Goal: Task Accomplishment & Management: Manage account settings

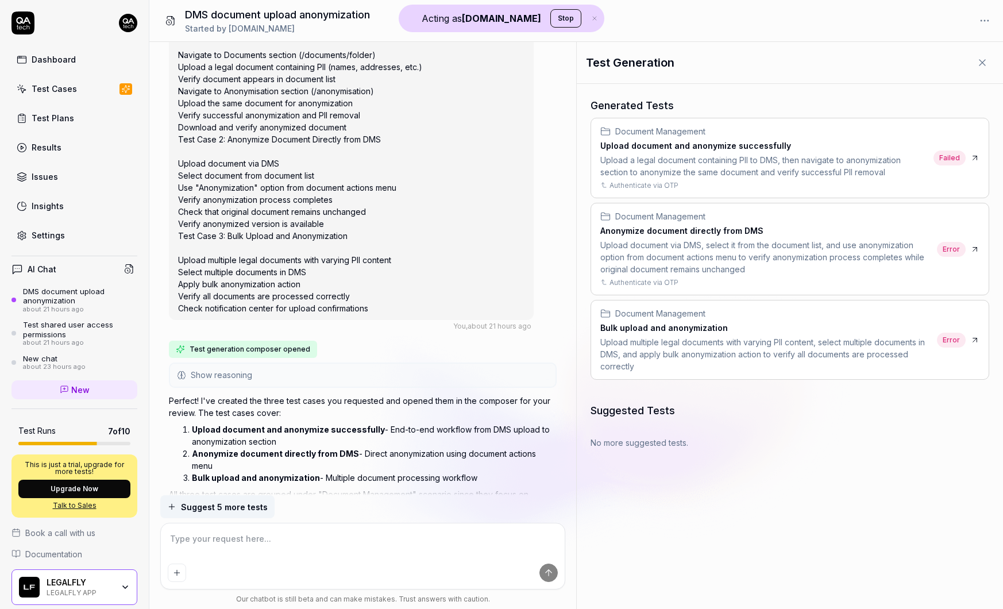
scroll to position [814, 0]
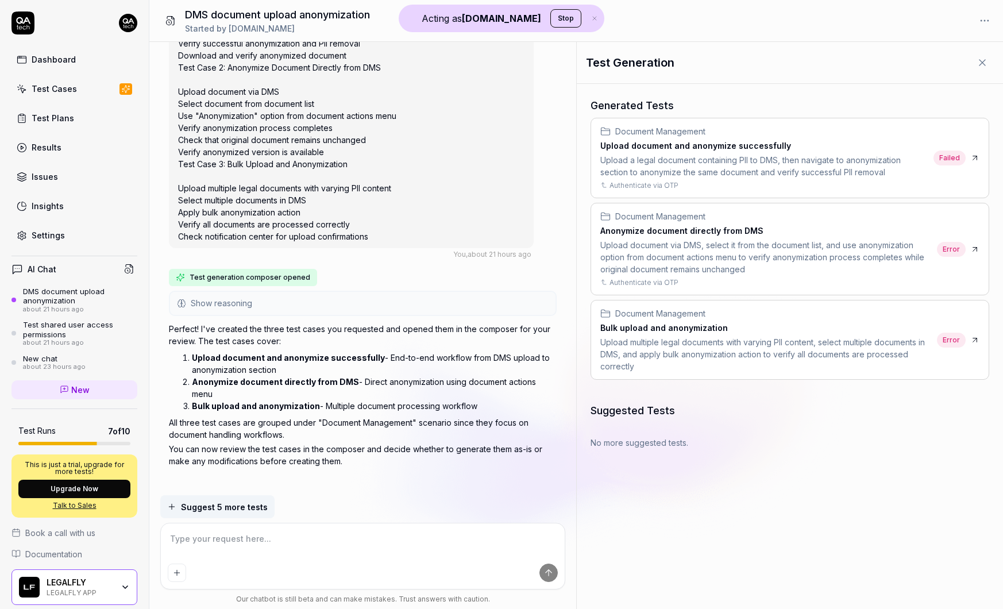
click at [826, 164] on div "Upload a legal document containing PII to DMS, then navigate to anonymization s…" at bounding box center [764, 166] width 328 height 24
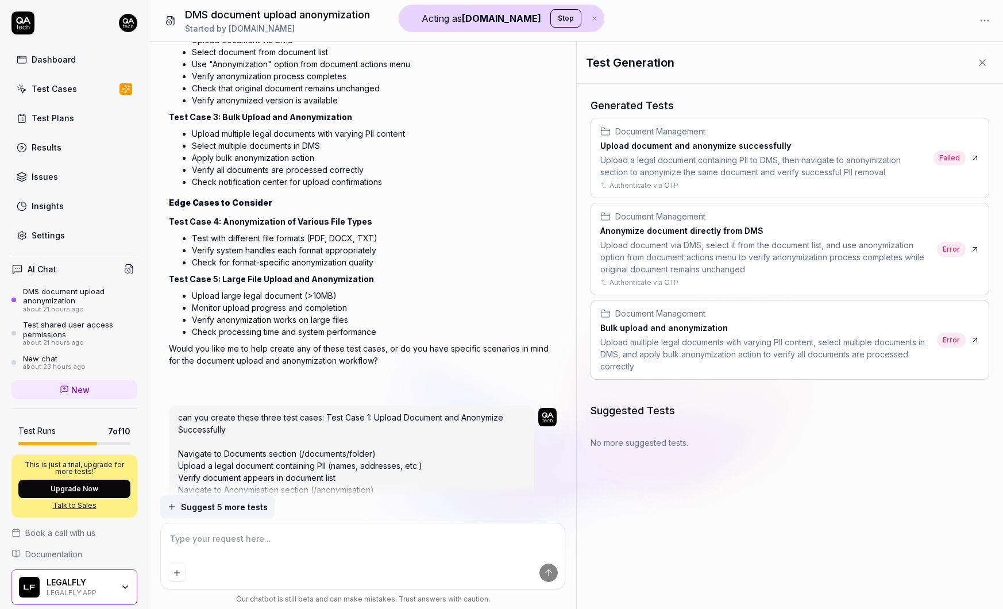
scroll to position [283, 0]
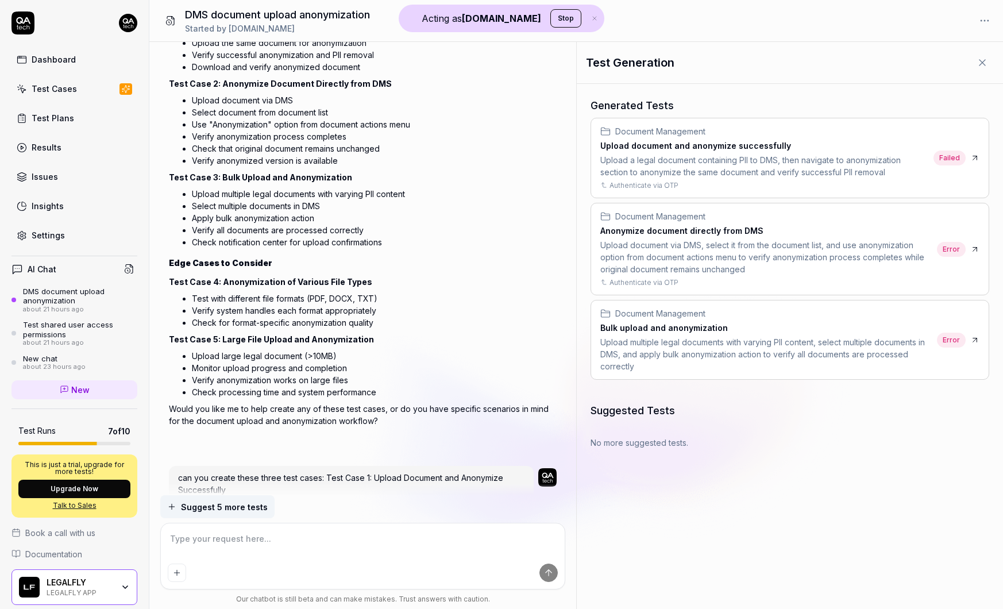
click at [85, 583] on div "LEGALFLY" at bounding box center [80, 582] width 67 height 10
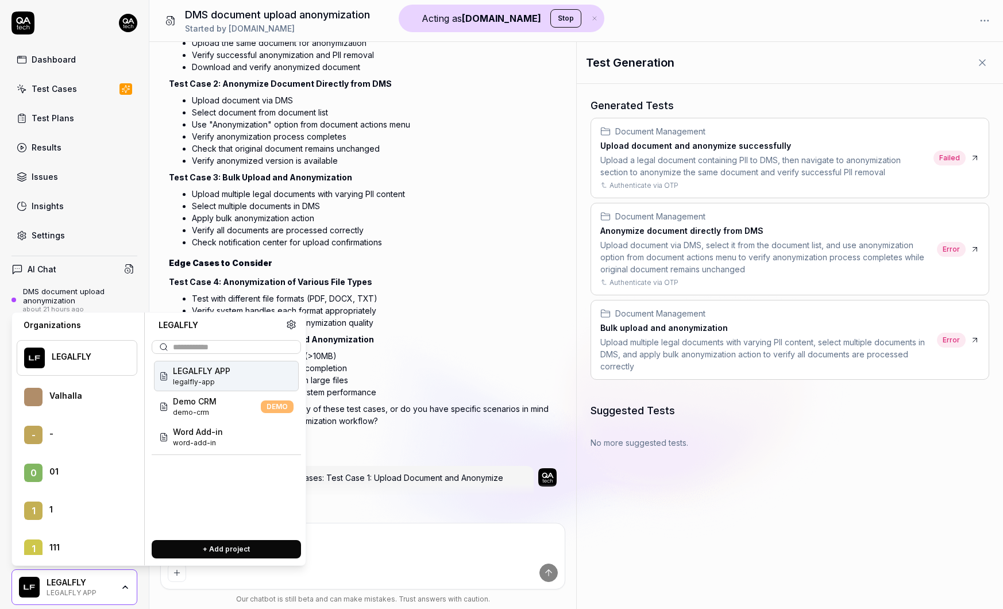
scroll to position [44716, 0]
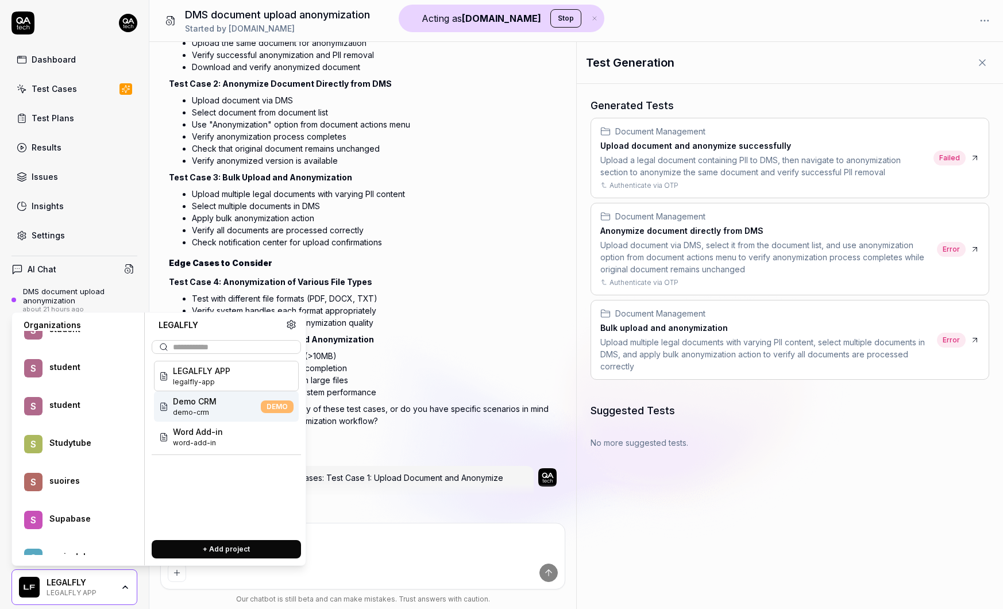
click at [82, 443] on div "Studytube" at bounding box center [85, 443] width 72 height 10
type textarea "*"
click at [209, 400] on span "Ontology builder" at bounding box center [206, 401] width 67 height 12
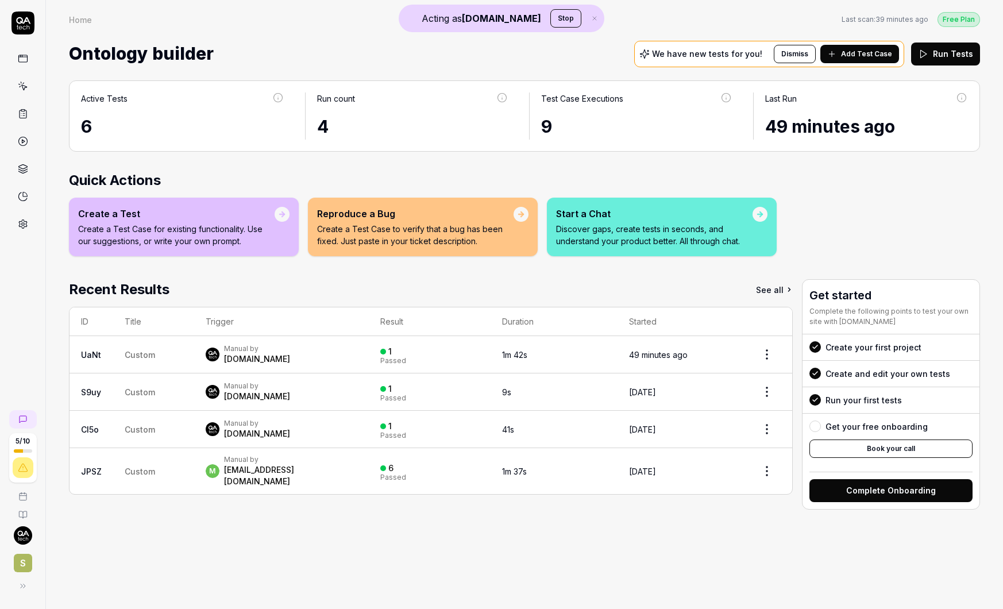
click at [550, 15] on button "Stop" at bounding box center [565, 18] width 31 height 18
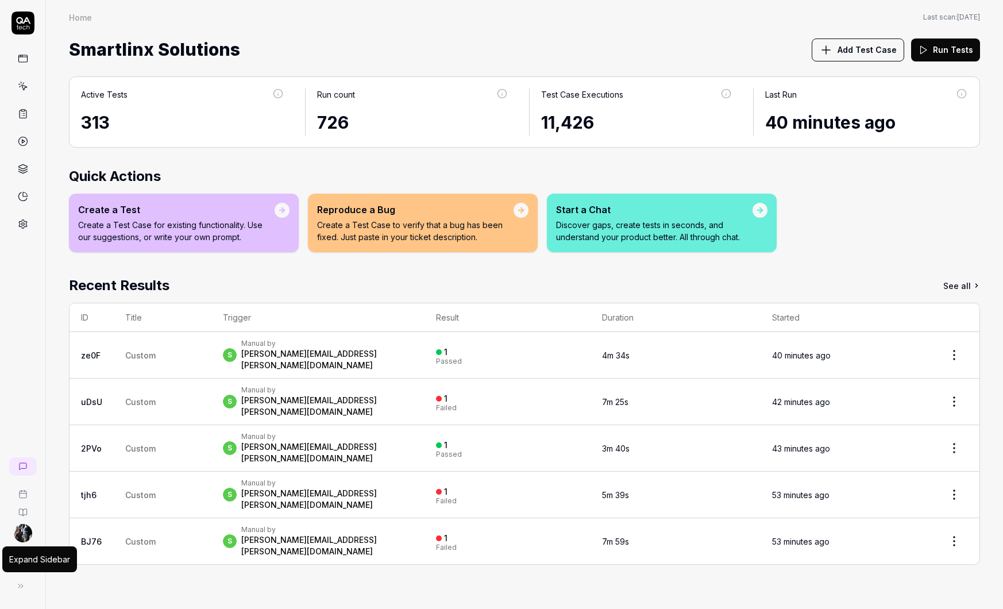
click at [22, 587] on icon at bounding box center [20, 585] width 9 height 9
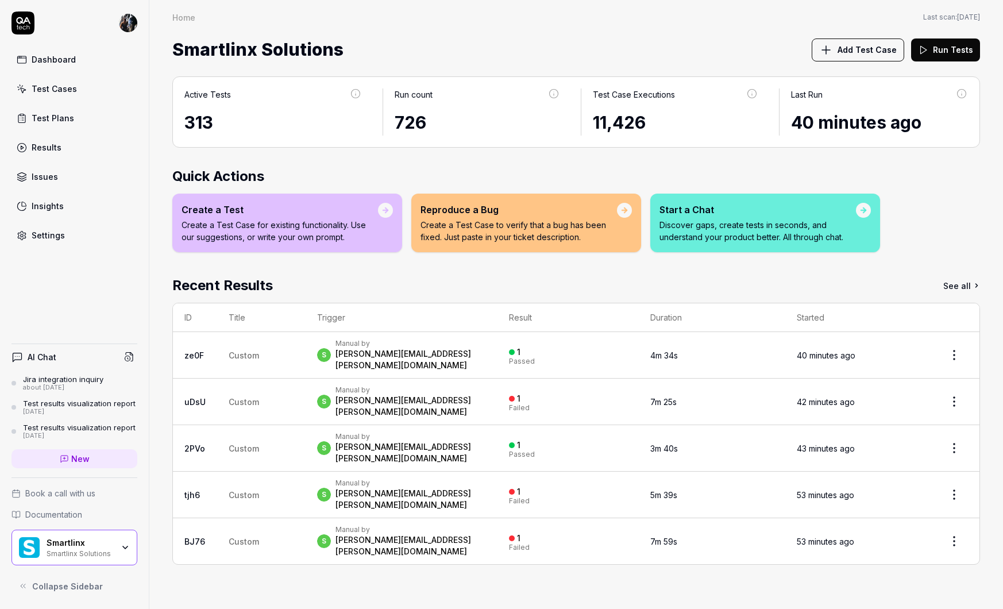
click at [117, 27] on div at bounding box center [74, 22] width 126 height 23
click at [137, 26] on div "Dashboard Test Cases Test Plans Results Issues Insights Settings" at bounding box center [74, 128] width 149 height 235
click at [134, 26] on html "Dashboard Test Cases Test Plans Results Issues Insights Settings AI Chat Jira i…" at bounding box center [501, 304] width 1003 height 609
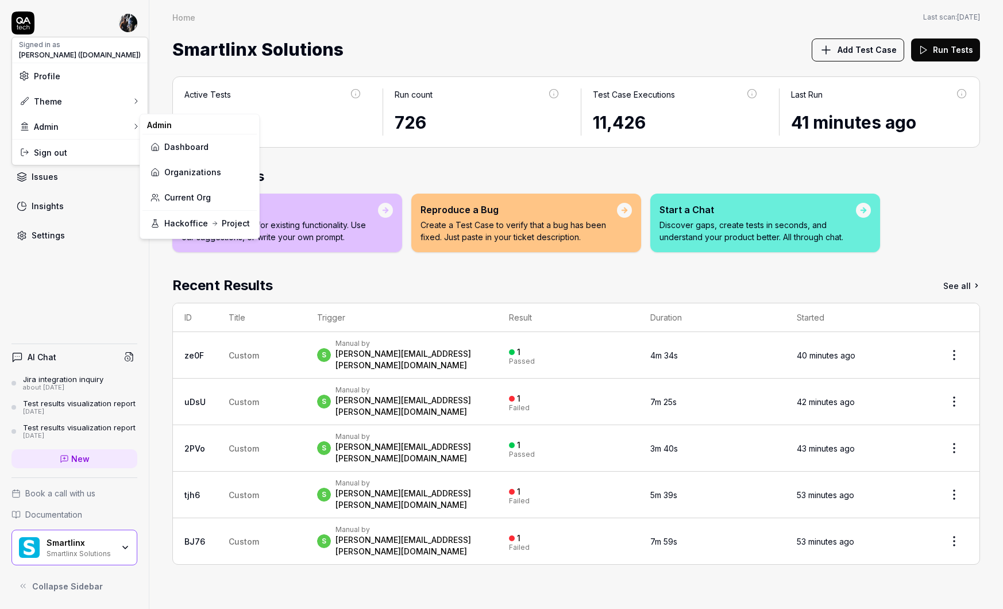
click at [190, 143] on link "Dashboard" at bounding box center [199, 146] width 100 height 25
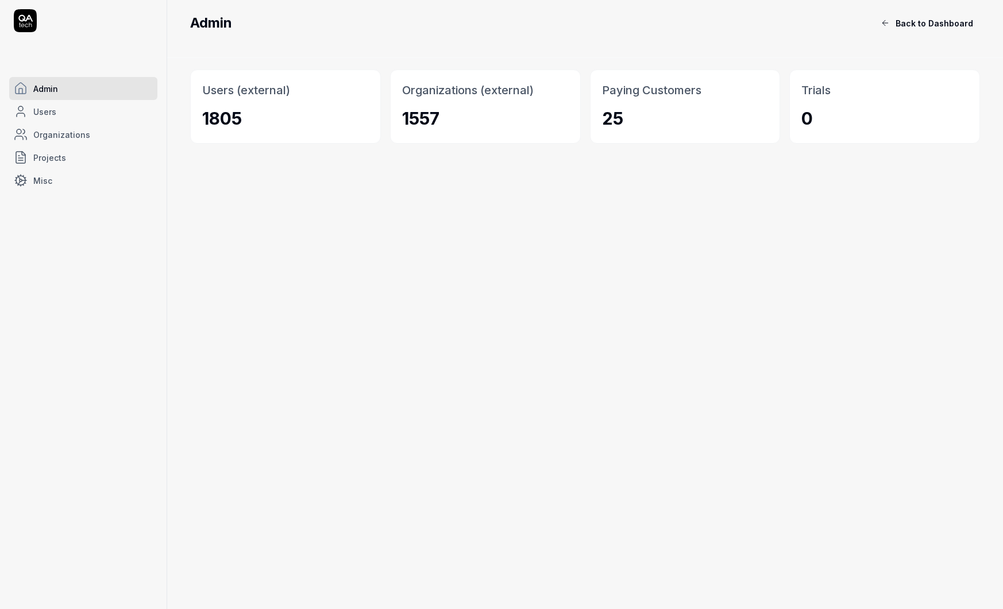
click at [54, 115] on span "Users" at bounding box center [44, 112] width 23 height 12
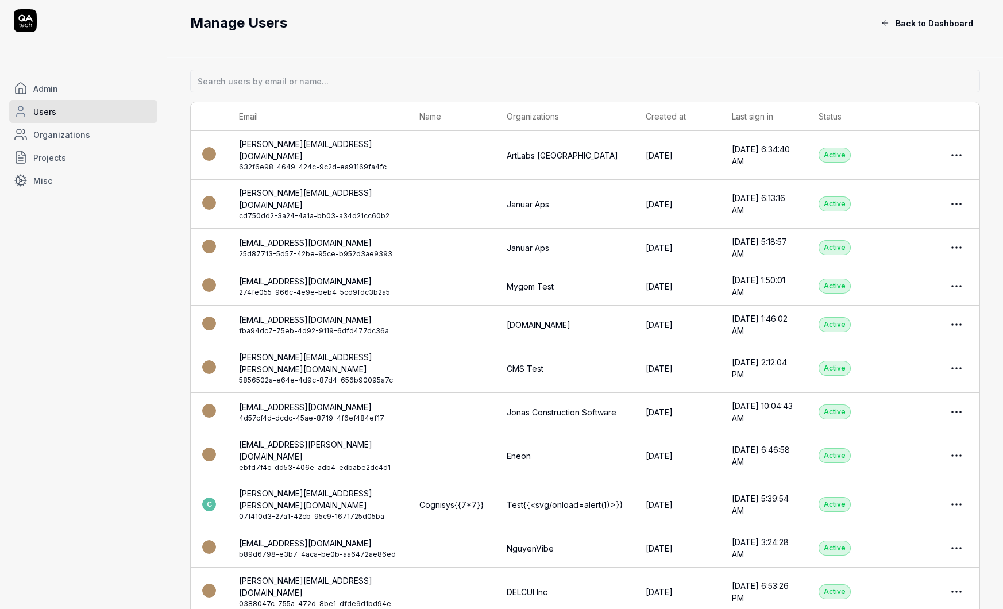
click at [87, 131] on link "Organizations" at bounding box center [83, 134] width 148 height 23
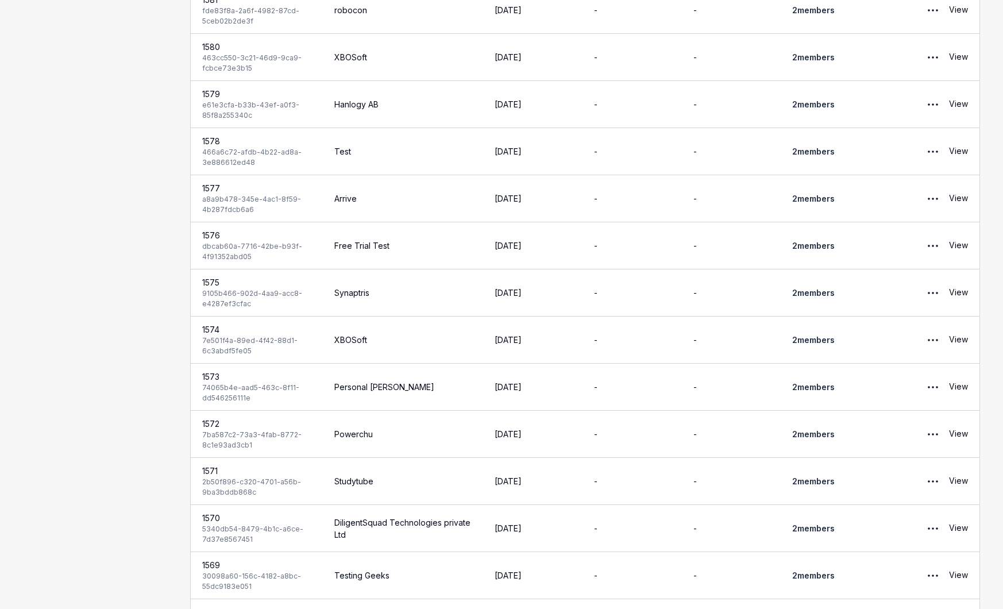
scroll to position [716, 0]
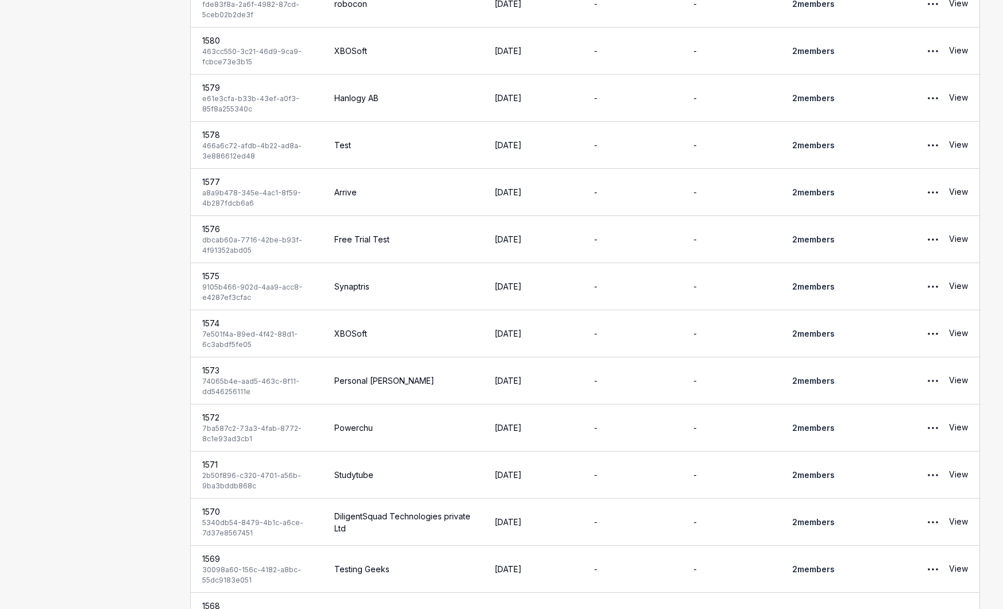
click at [960, 475] on link "View" at bounding box center [958, 474] width 19 height 23
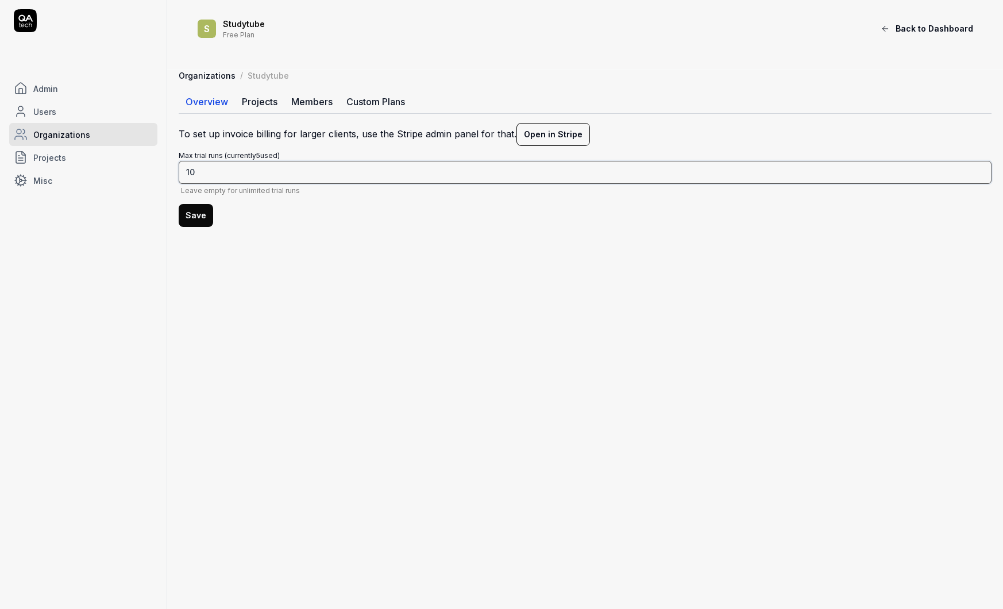
click at [206, 173] on input "10" at bounding box center [585, 172] width 813 height 23
type input "100"
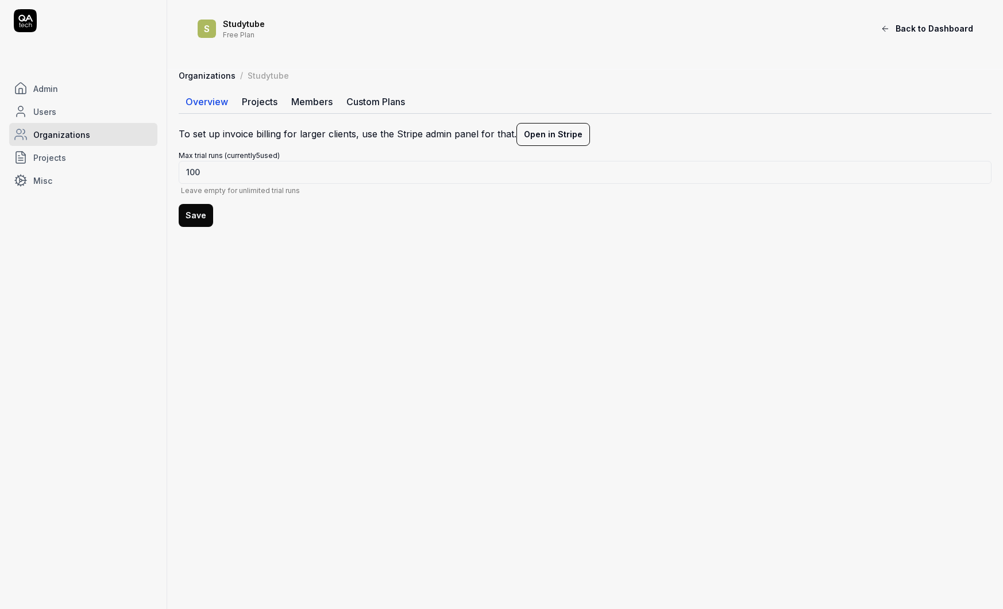
click at [187, 212] on button "Save" at bounding box center [196, 215] width 34 height 23
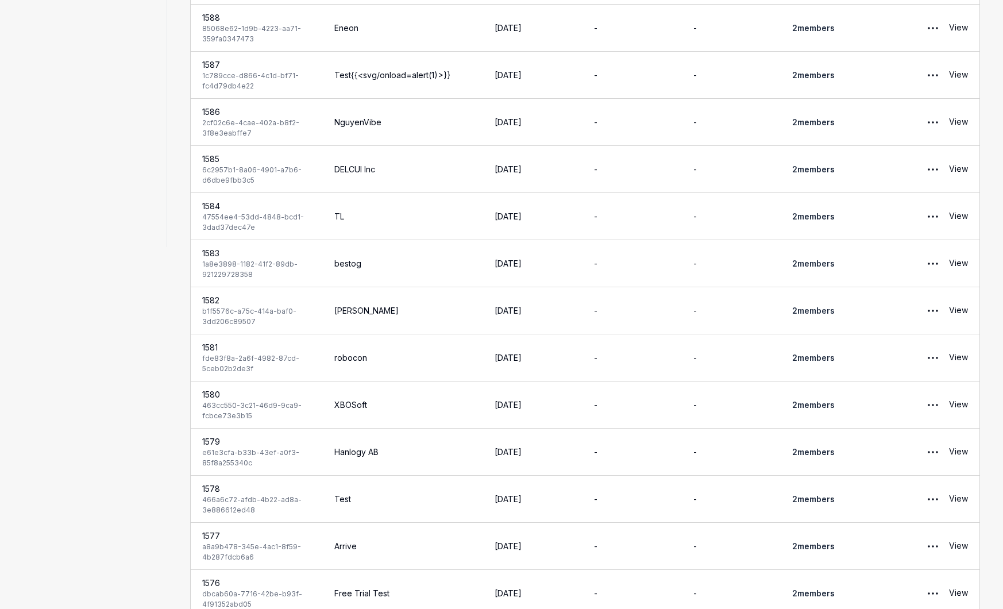
scroll to position [362, 0]
click at [957, 405] on link "View" at bounding box center [958, 404] width 19 height 23
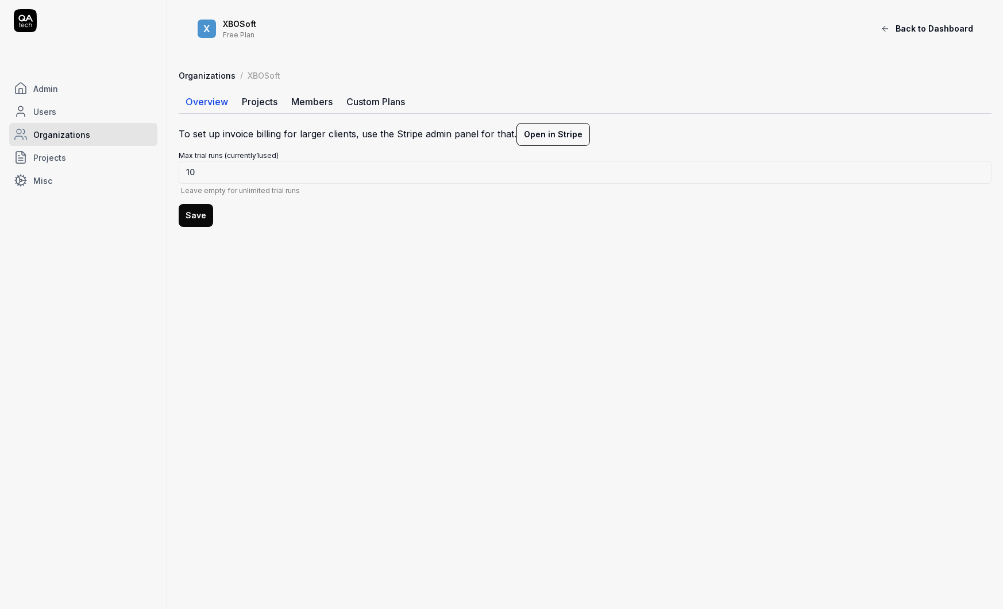
click at [300, 103] on link "Members" at bounding box center [311, 101] width 55 height 23
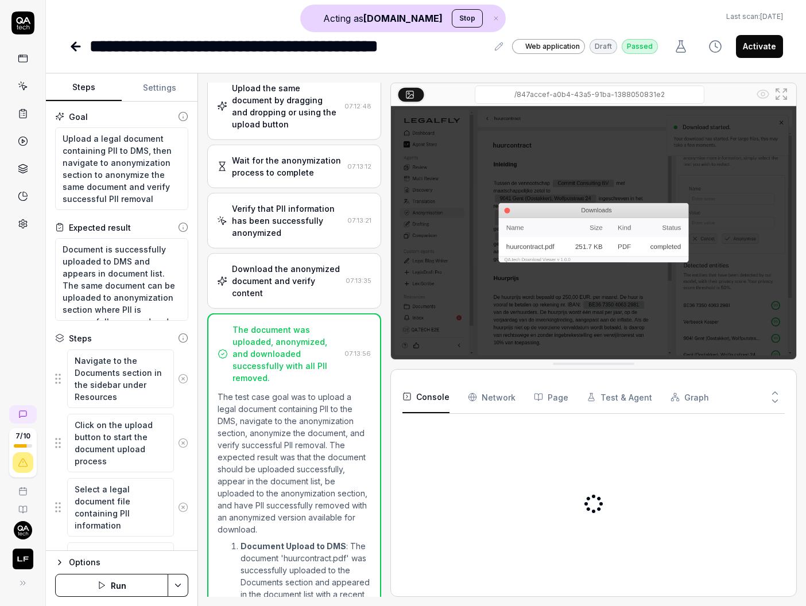
type textarea "*"
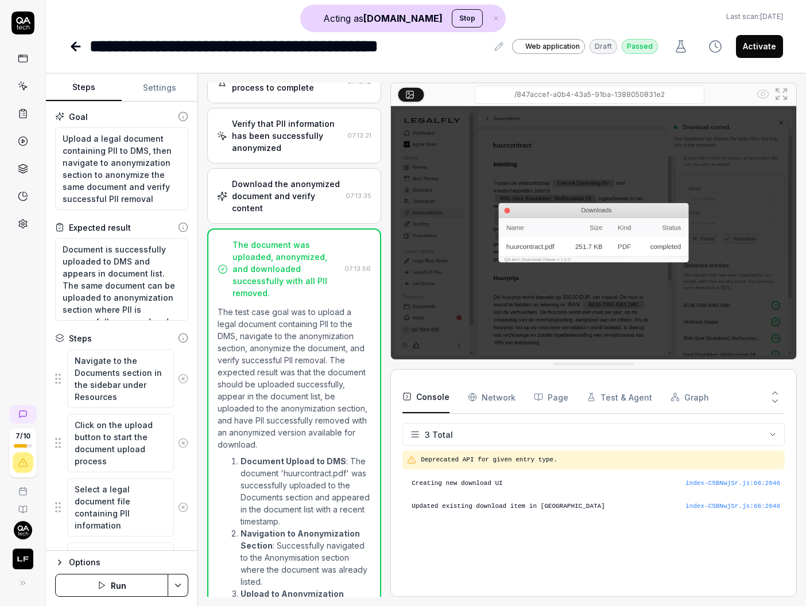
scroll to position [434, 0]
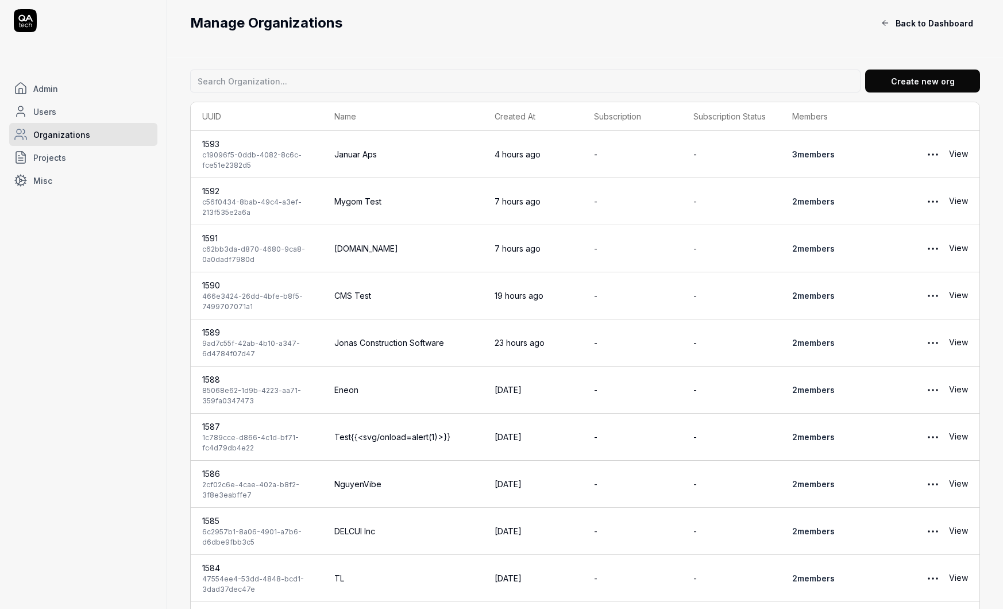
click at [956, 154] on link "View" at bounding box center [958, 154] width 19 height 23
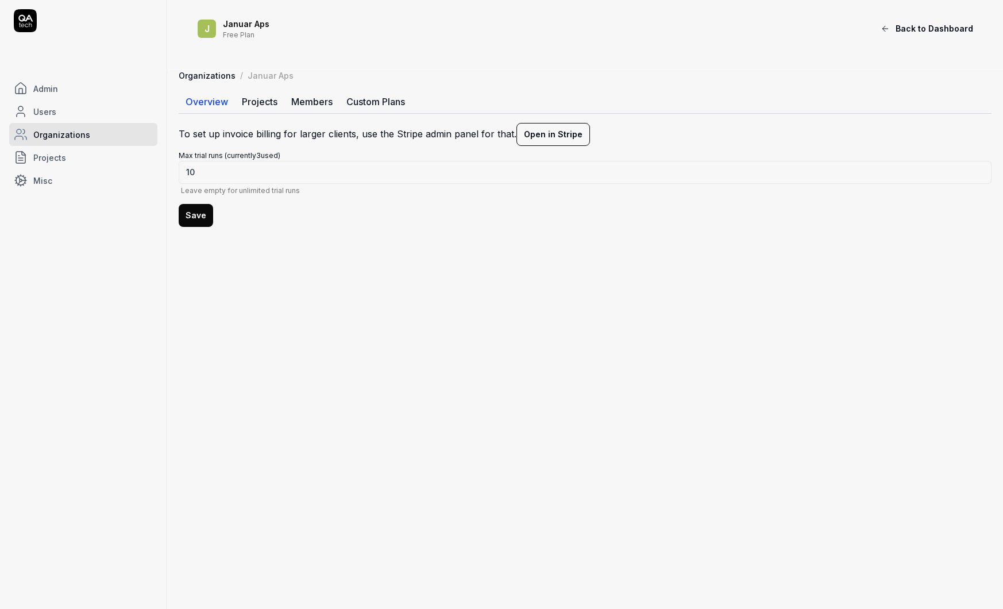
click at [318, 99] on link "Members" at bounding box center [311, 101] width 55 height 23
